Goal: Task Accomplishment & Management: Manage account settings

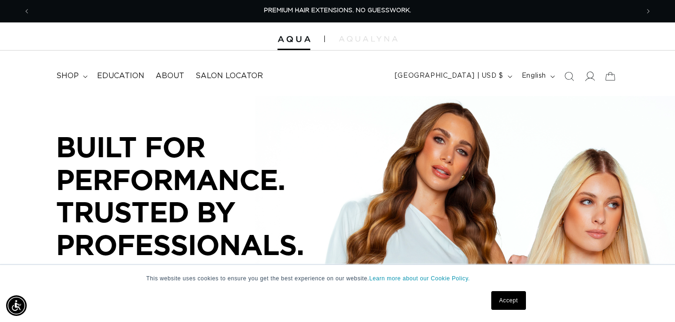
click at [589, 73] on icon at bounding box center [589, 76] width 10 height 10
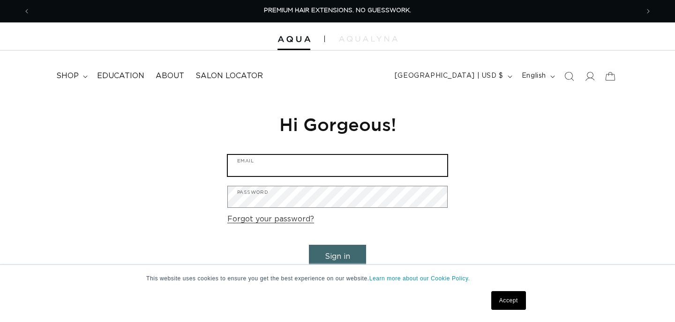
click at [363, 162] on input "Email" at bounding box center [337, 165] width 219 height 21
type input "jceliiv@gmail.com"
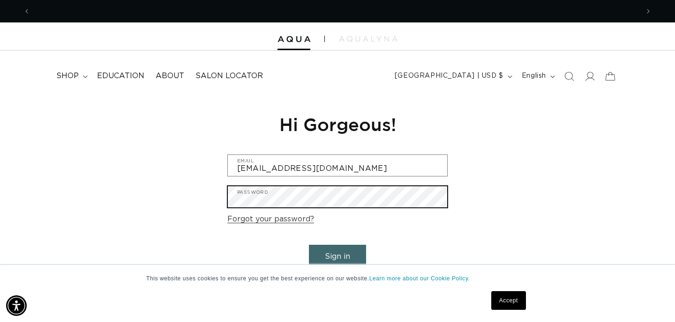
scroll to position [0, 0]
click at [309, 245] on button "Sign in" at bounding box center [337, 257] width 57 height 24
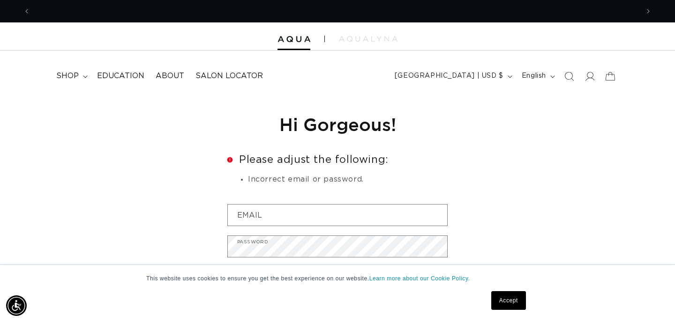
scroll to position [0, 1216]
